Goal: Task Accomplishment & Management: Manage account settings

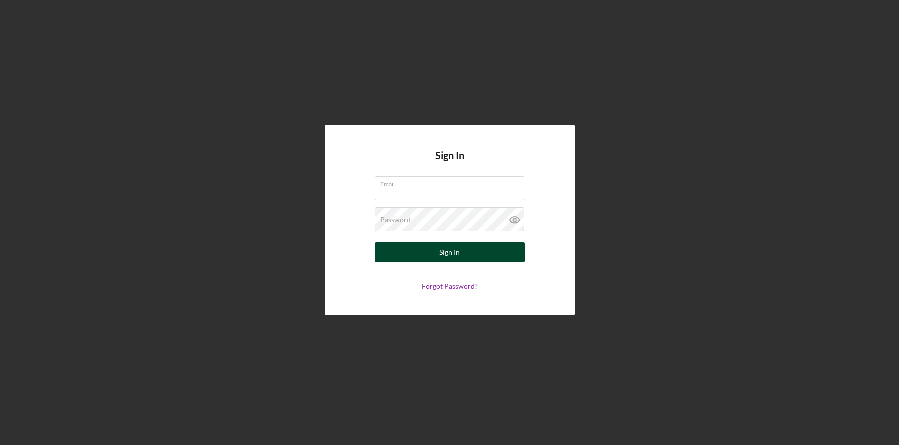
type input "[EMAIL_ADDRESS][DOMAIN_NAME]"
click at [414, 251] on button "Sign In" at bounding box center [449, 252] width 150 height 20
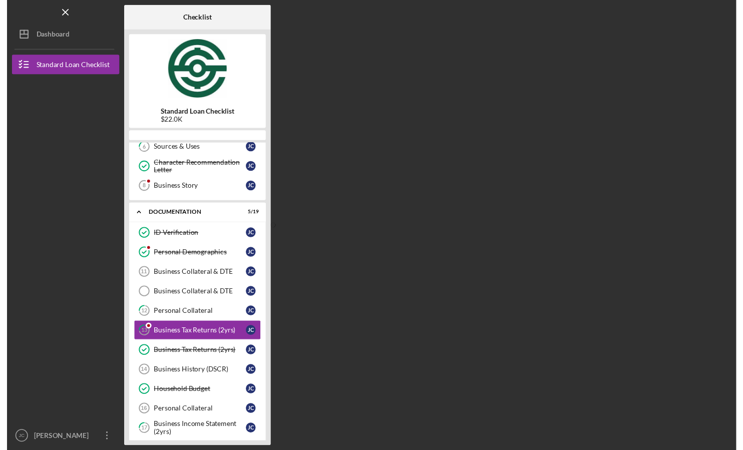
scroll to position [206, 0]
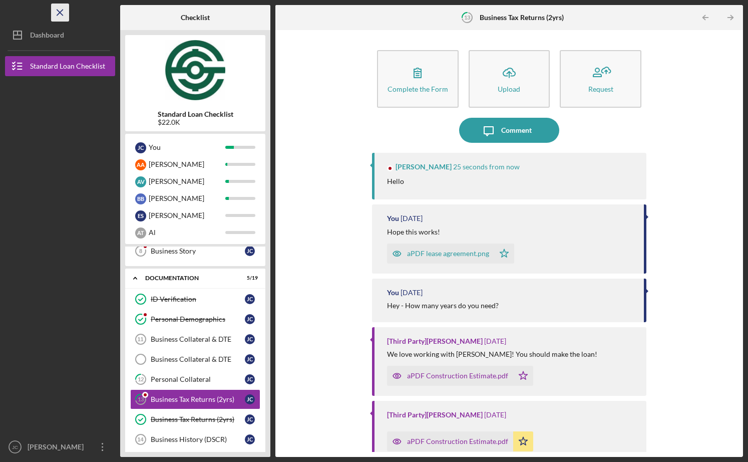
click at [62, 11] on icon "Icon/Menu Close" at bounding box center [60, 13] width 23 height 23
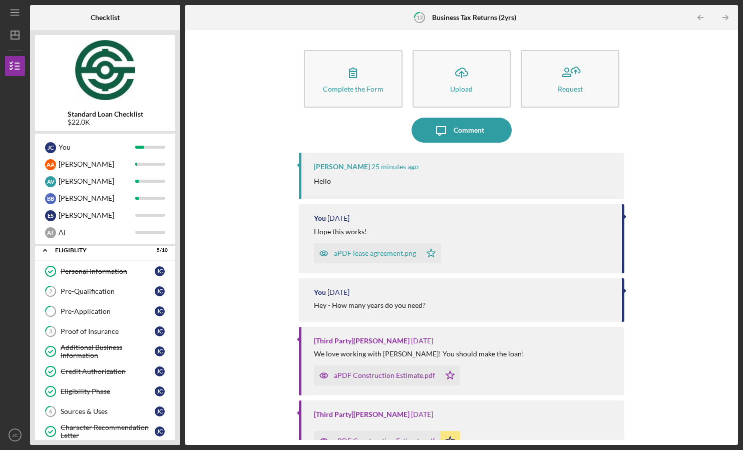
scroll to position [0, 0]
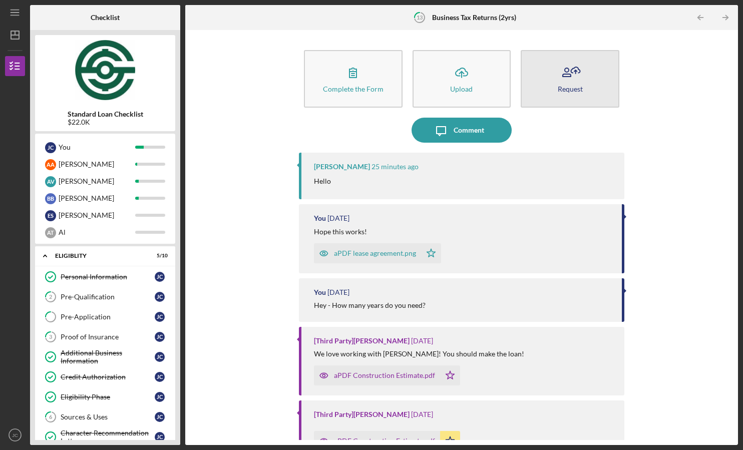
click at [579, 85] on div "Request" at bounding box center [570, 89] width 25 height 8
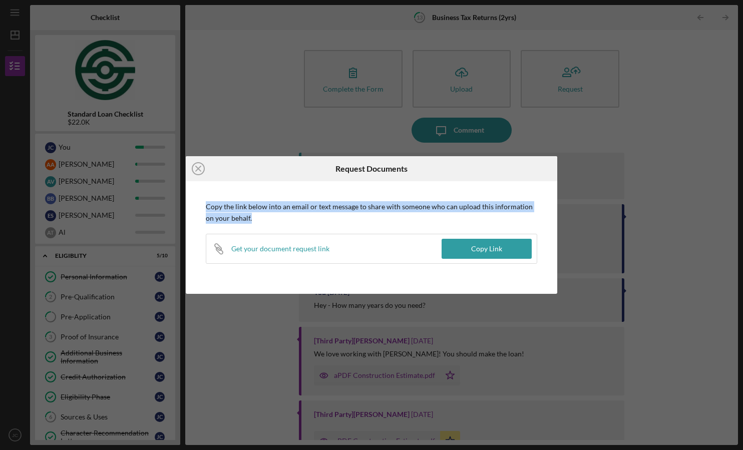
drag, startPoint x: 298, startPoint y: 216, endPoint x: 191, endPoint y: 207, distance: 107.5
click at [191, 207] on div "Icon/Close Request Documents Copy the link below into an email or text message …" at bounding box center [371, 225] width 371 height 138
click at [473, 247] on div "Copy Link" at bounding box center [486, 249] width 31 height 20
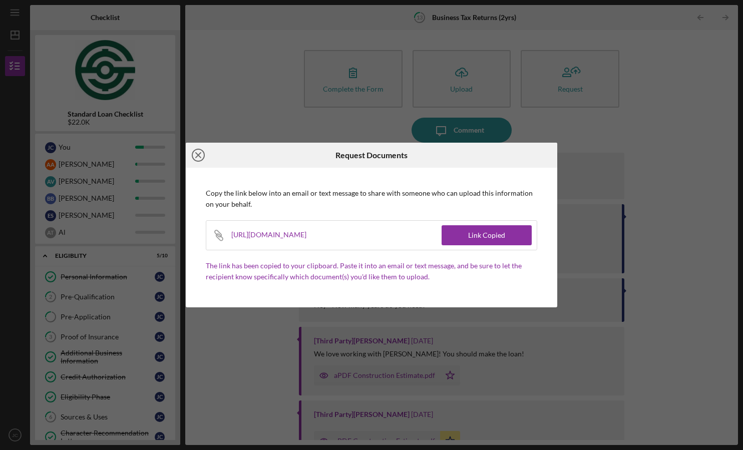
click at [194, 157] on icon "Icon/Close" at bounding box center [198, 155] width 25 height 25
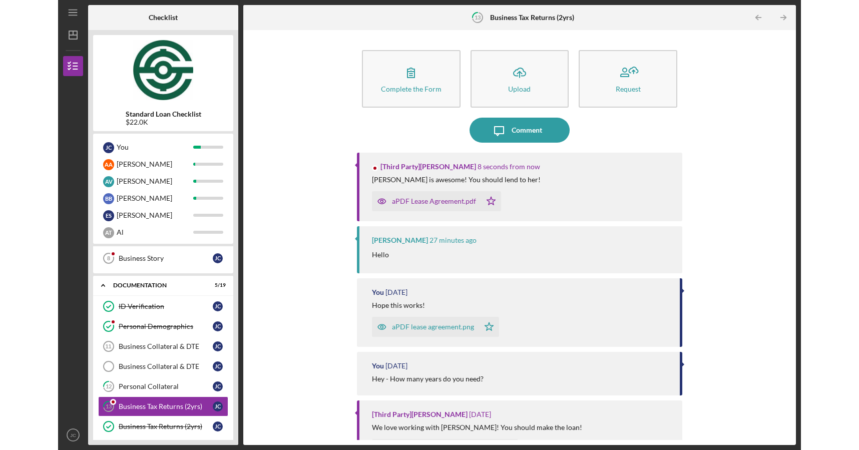
scroll to position [212, 0]
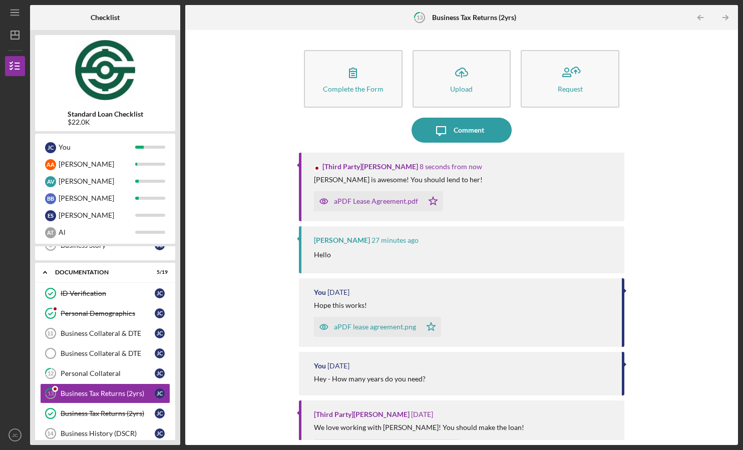
click at [395, 198] on div "aPDF Lease Agreement.pdf" at bounding box center [376, 201] width 84 height 8
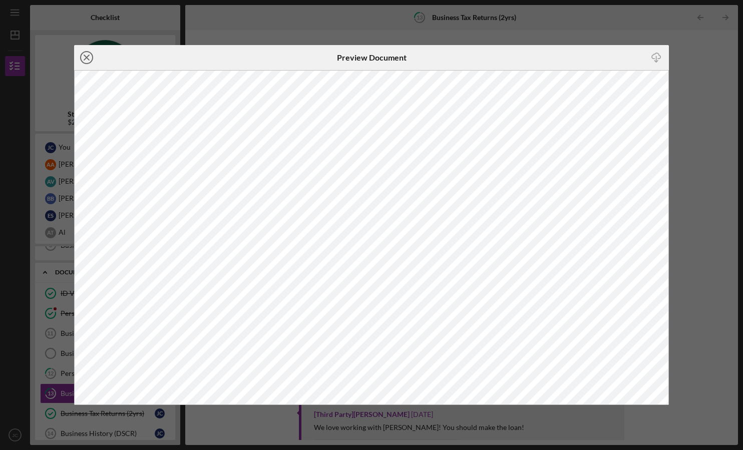
click at [81, 56] on circle at bounding box center [87, 58] width 12 height 12
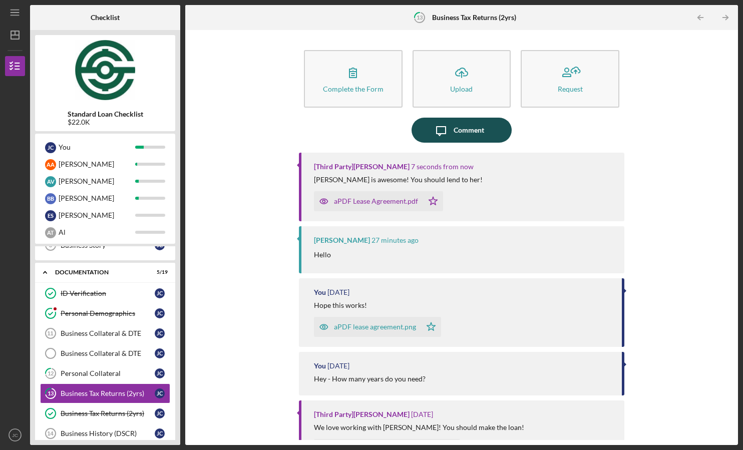
click at [463, 139] on div "Comment" at bounding box center [469, 130] width 31 height 25
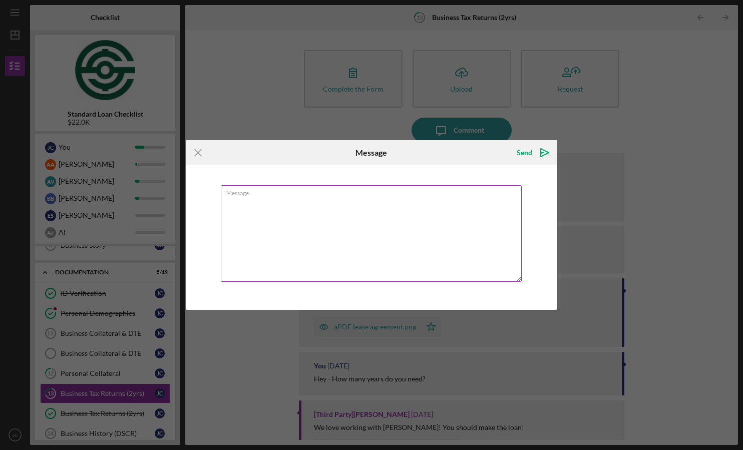
click at [374, 209] on textarea "Message" at bounding box center [371, 233] width 301 height 97
type textarea "slkajsdlkfjas;okwem;oivleao;jv;ao ev;oakernv;"
drag, startPoint x: 404, startPoint y: 207, endPoint x: 264, endPoint y: 199, distance: 140.4
click at [265, 199] on textarea "slkajsdlkfjas;okwem;oivleao;jv;ao ev;oakernv;" at bounding box center [371, 233] width 301 height 97
click at [257, 200] on textarea "slkajsdlkfjas;okwem;oivleao;jv;ao ev;oakernv;" at bounding box center [371, 233] width 301 height 97
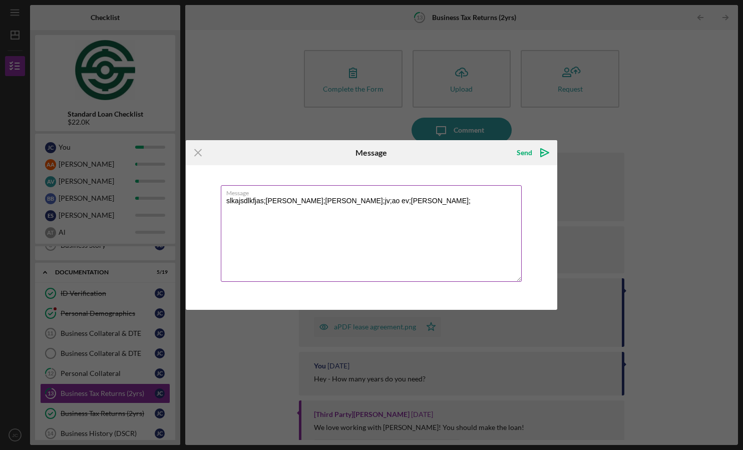
click at [256, 201] on textarea "slkajsdlkfjas;okwem;oivleao;jv;ao ev;oakernv;" at bounding box center [371, 233] width 301 height 97
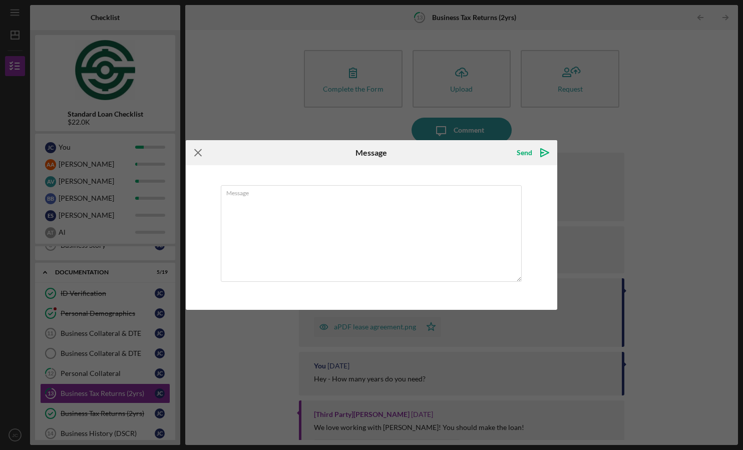
click at [201, 155] on icon "Icon/Menu Close" at bounding box center [198, 152] width 25 height 25
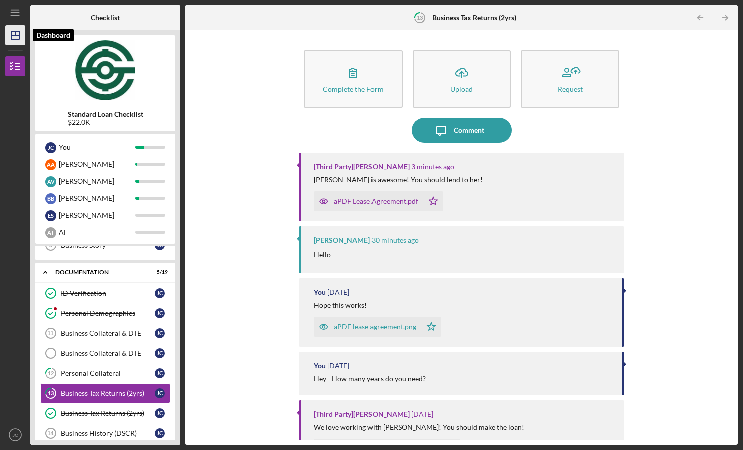
click at [15, 35] on line "button" at bounding box center [15, 33] width 0 height 4
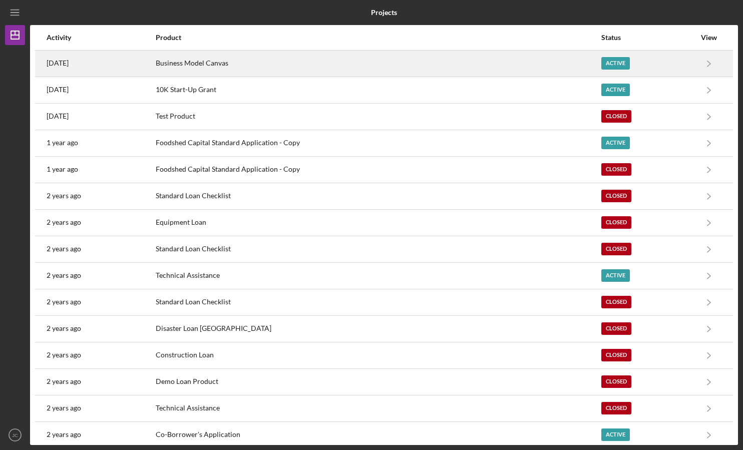
click at [228, 67] on div "Business Model Canvas" at bounding box center [378, 63] width 445 height 25
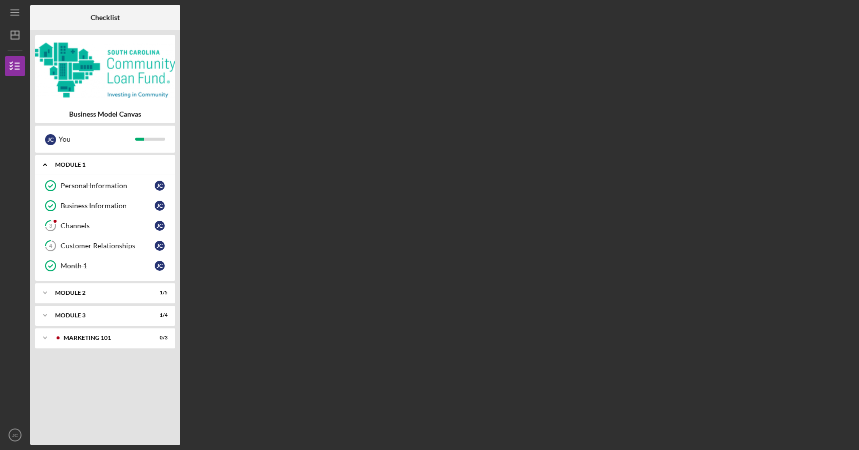
click at [78, 162] on div "Module 1" at bounding box center [109, 165] width 108 height 6
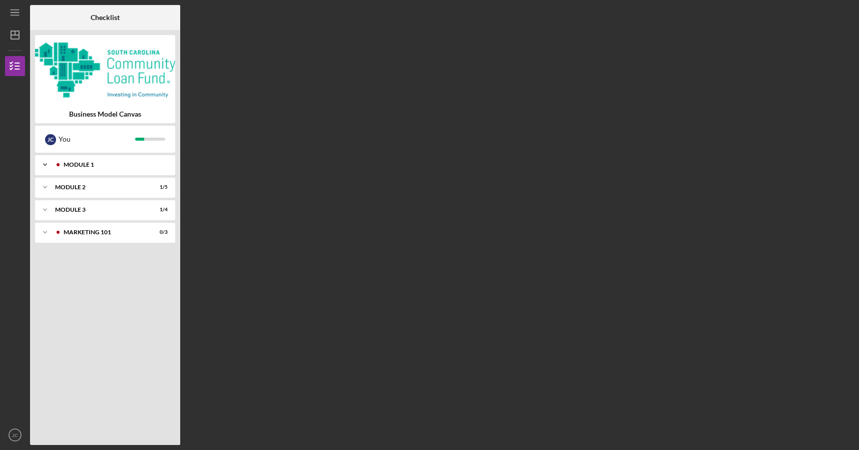
click at [74, 166] on div "Module 1" at bounding box center [113, 165] width 99 height 6
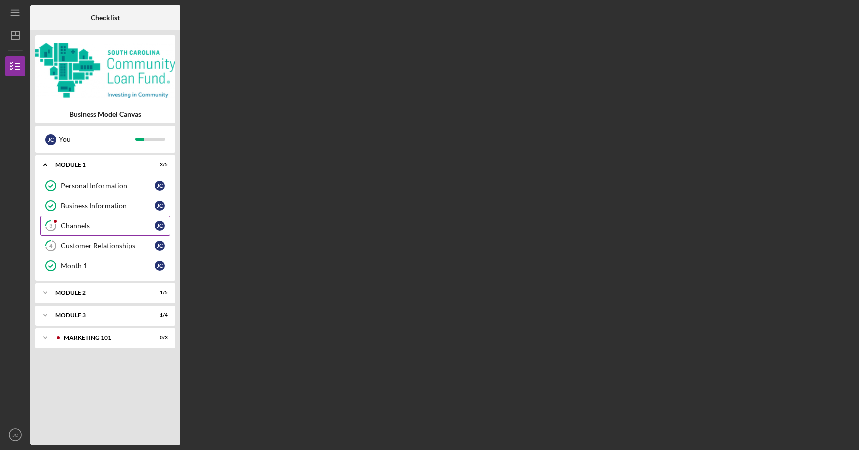
click at [88, 217] on link "3 Channels J C" at bounding box center [105, 226] width 130 height 20
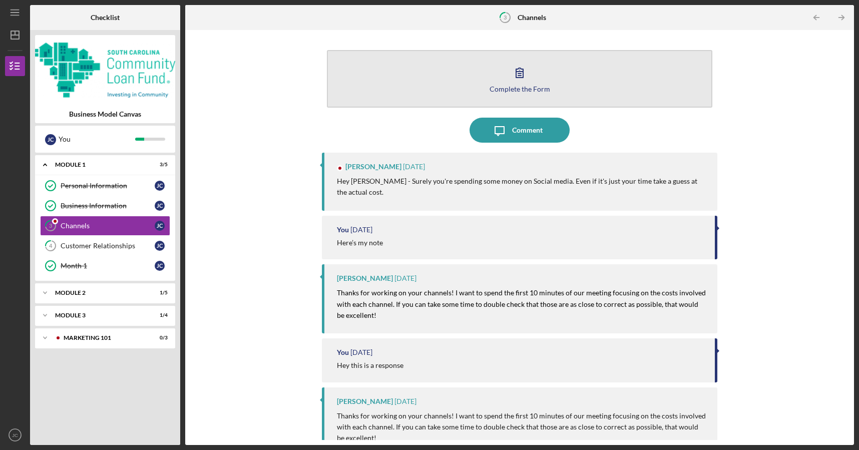
click at [501, 101] on button "Complete the Form Form" at bounding box center [519, 79] width 385 height 58
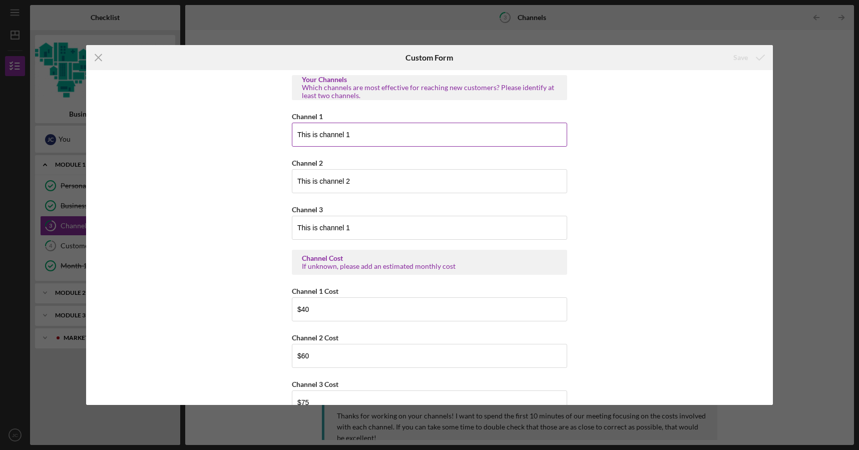
scroll to position [25, 0]
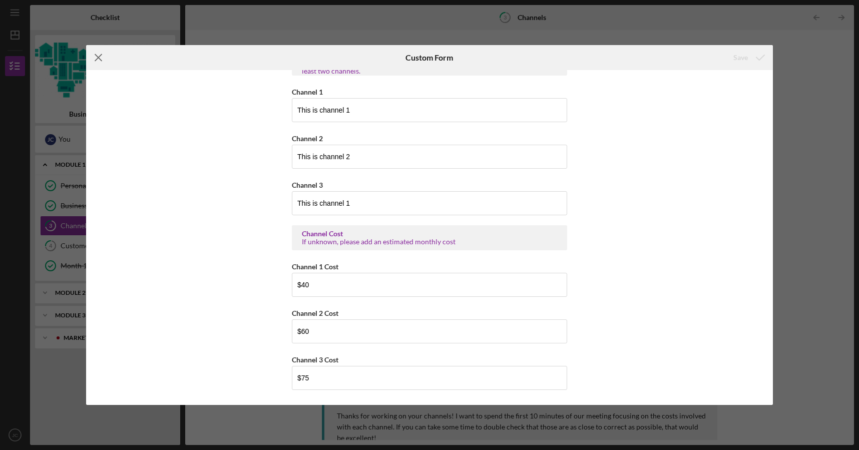
click at [95, 57] on icon "Icon/Menu Close" at bounding box center [98, 57] width 25 height 25
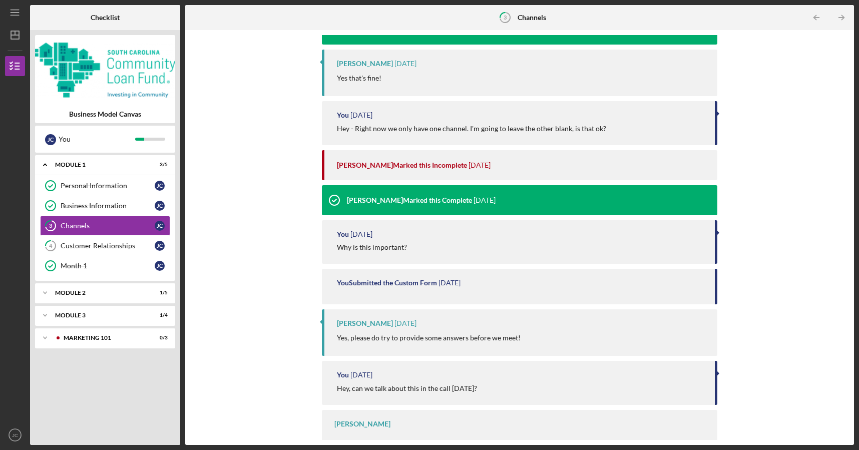
scroll to position [540, 0]
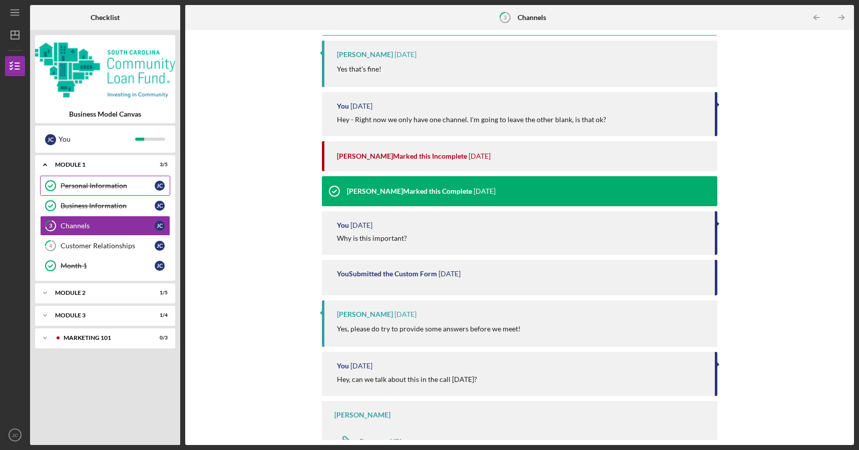
click at [129, 186] on div "Personal Information" at bounding box center [108, 186] width 94 height 8
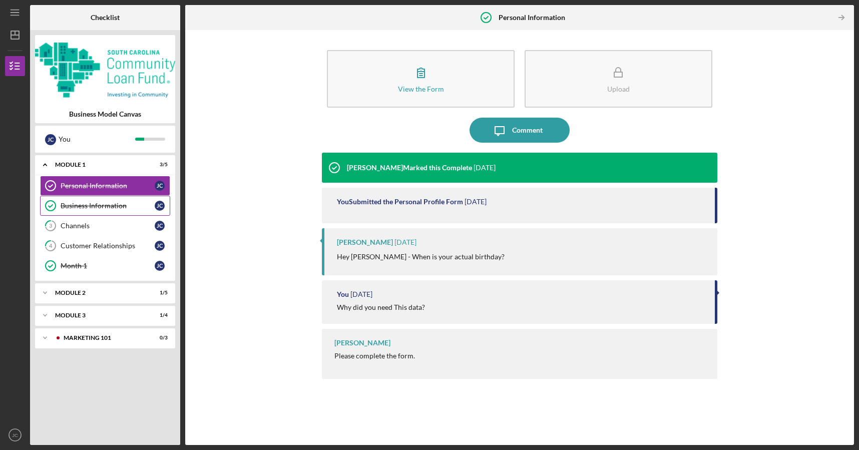
click at [119, 208] on div "Business Information" at bounding box center [108, 206] width 94 height 8
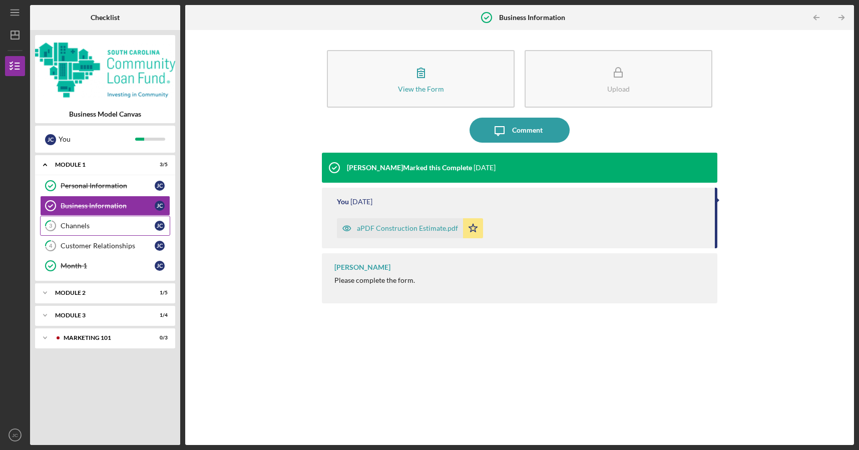
click at [93, 228] on div "Channels" at bounding box center [108, 226] width 94 height 8
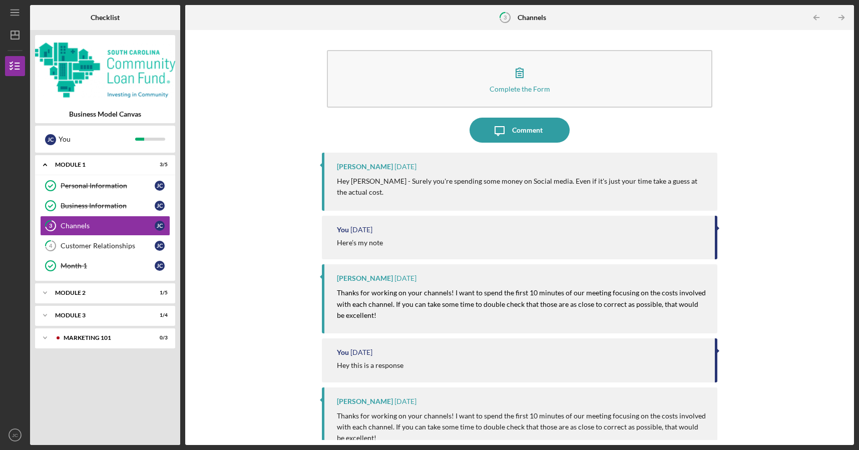
scroll to position [540, 0]
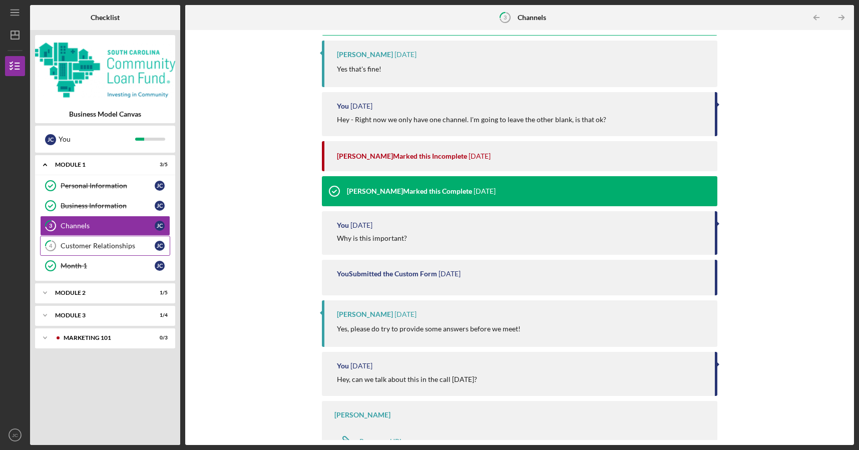
click at [109, 247] on div "Customer Relationships" at bounding box center [108, 246] width 94 height 8
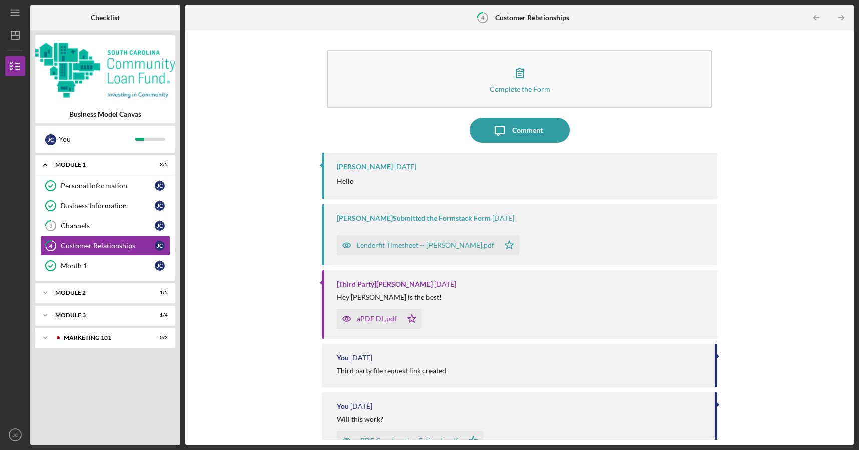
scroll to position [77, 0]
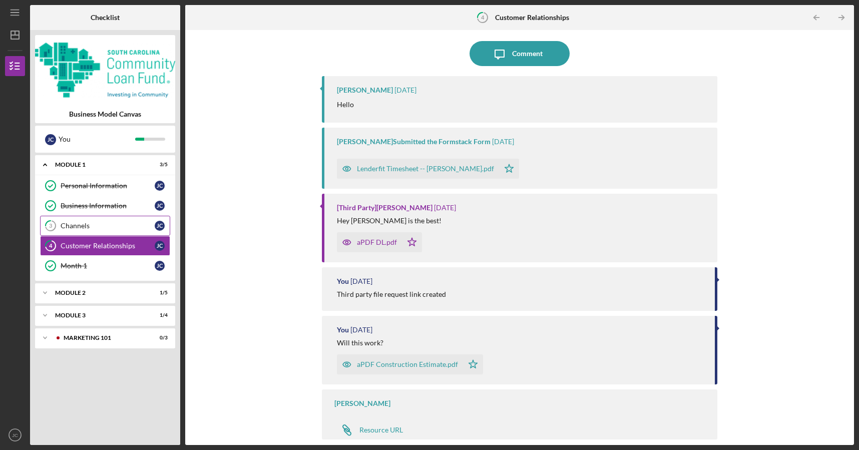
click at [81, 225] on div "Channels" at bounding box center [108, 226] width 94 height 8
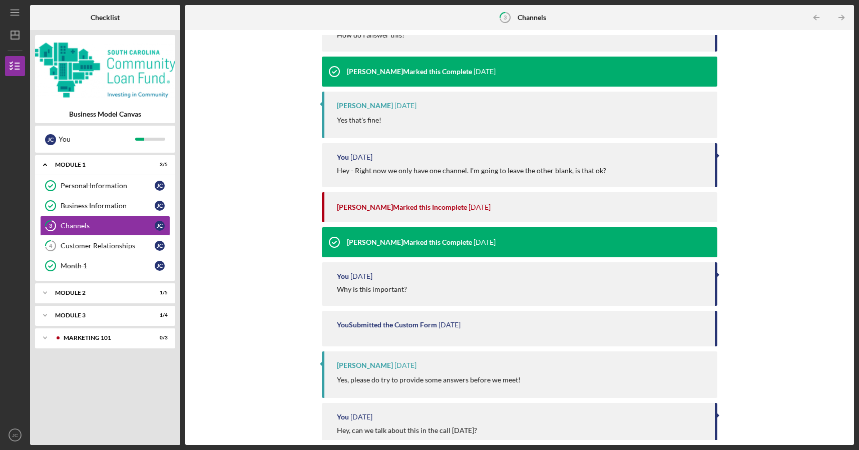
scroll to position [540, 0]
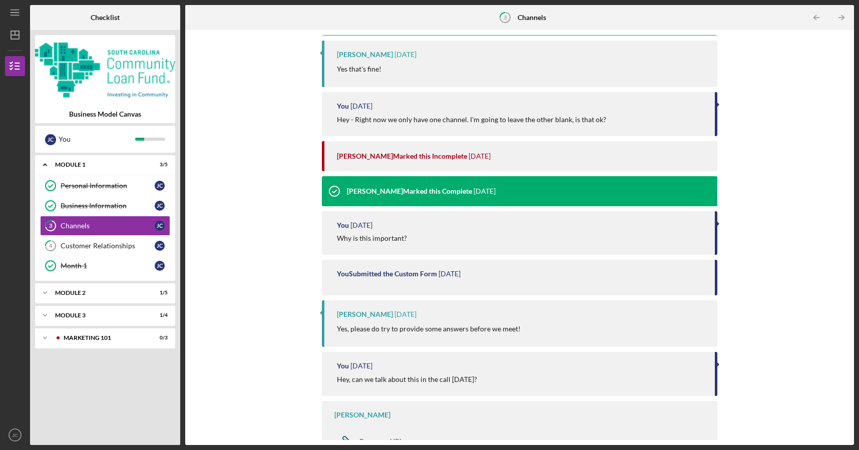
click at [381, 437] on div "Resource URL" at bounding box center [381, 441] width 44 height 8
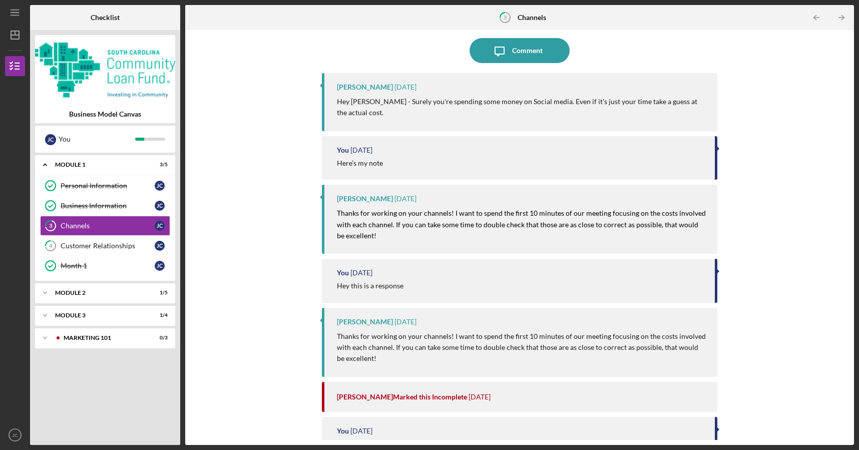
scroll to position [0, 0]
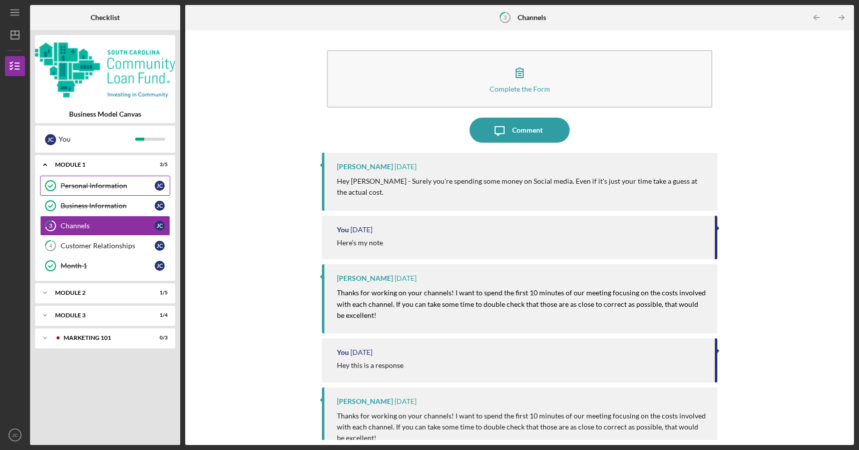
click at [77, 176] on link "Personal Information Personal Information J C" at bounding box center [105, 186] width 130 height 20
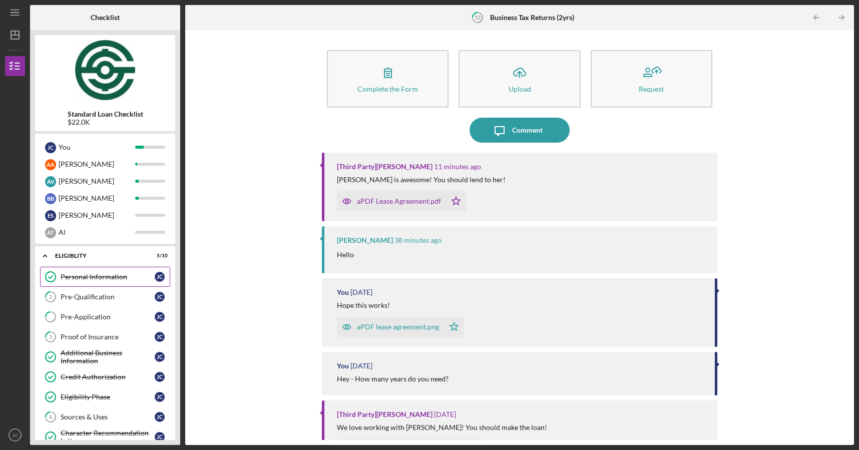
click at [112, 275] on div "Personal Information" at bounding box center [108, 277] width 94 height 8
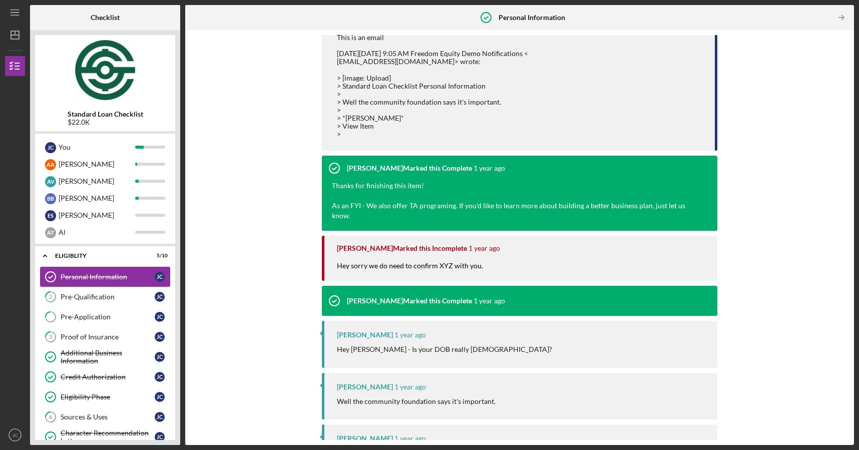
scroll to position [10842, 0]
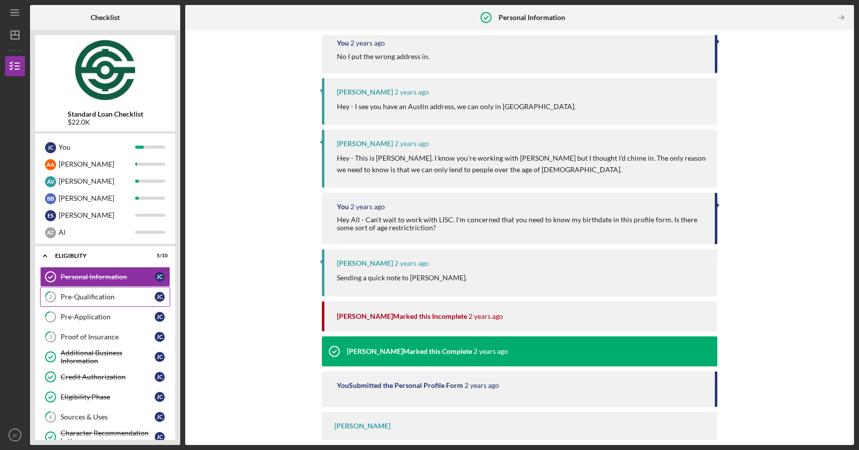
click at [119, 291] on link "2 Pre-Qualification J C" at bounding box center [105, 297] width 130 height 20
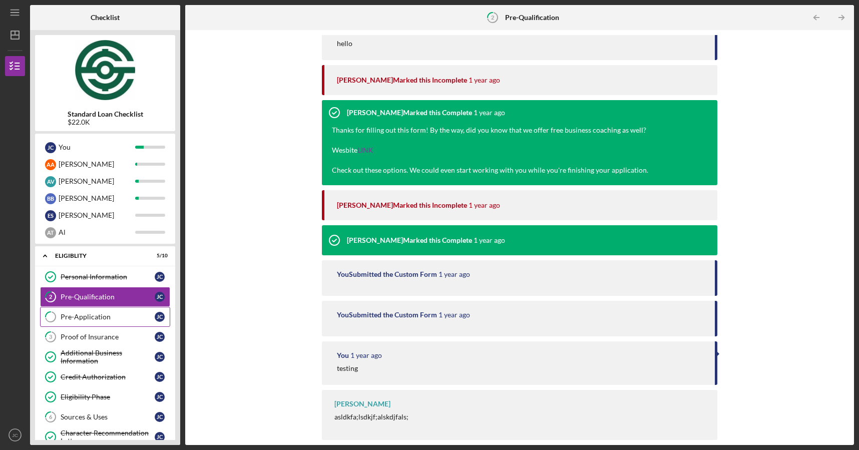
click at [104, 323] on link "Pre-Application J C" at bounding box center [105, 317] width 130 height 20
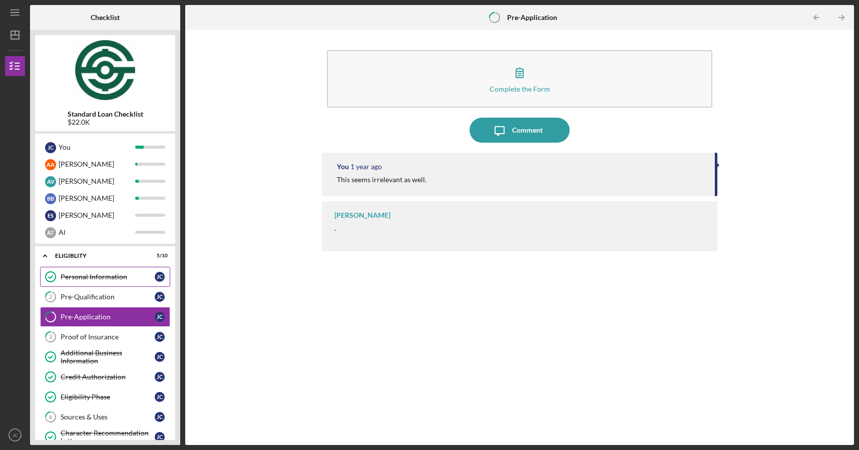
click at [124, 279] on div "Personal Information" at bounding box center [108, 277] width 94 height 8
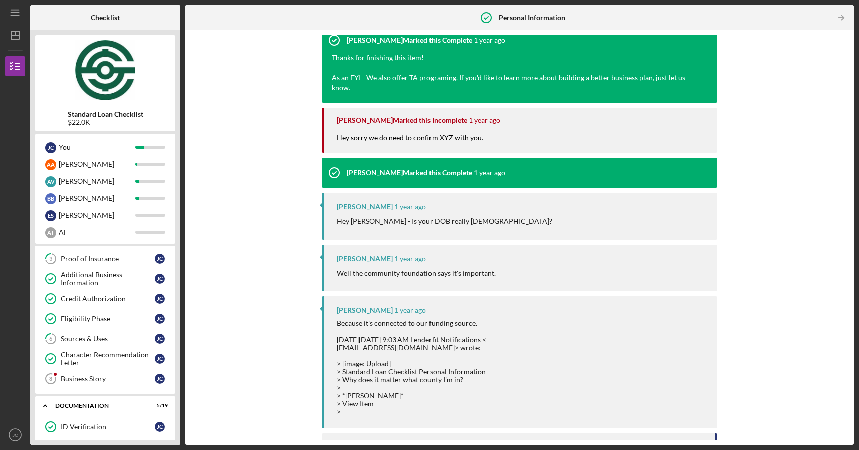
scroll to position [10842, 0]
